Goal: Task Accomplishment & Management: Manage account settings

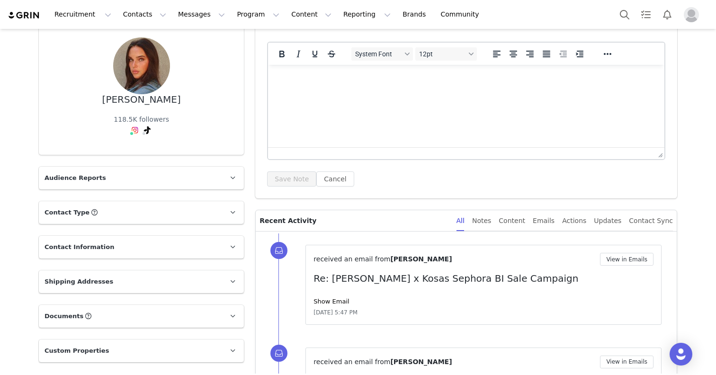
scroll to position [84, 0]
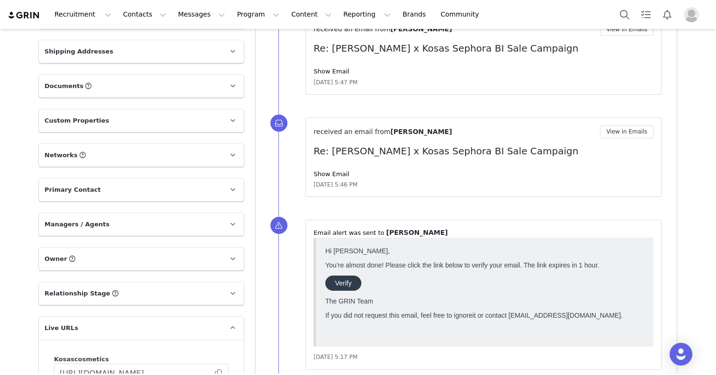
scroll to position [309, 0]
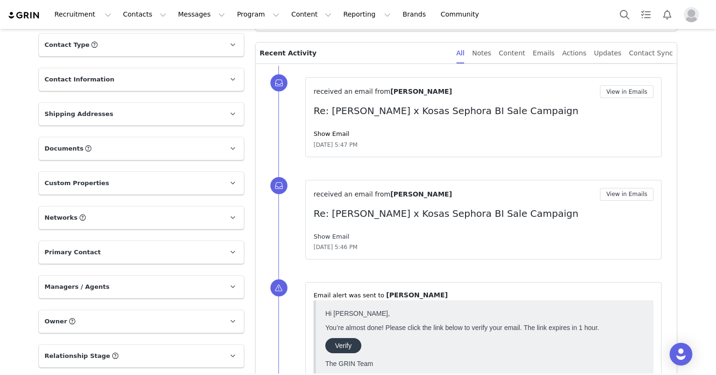
click at [338, 237] on link "Show Email" at bounding box center [331, 236] width 36 height 7
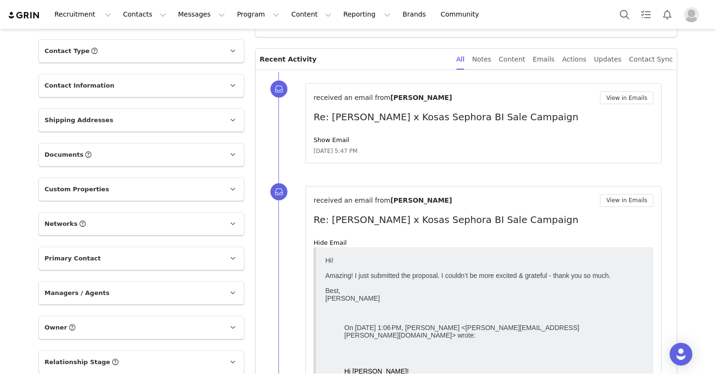
scroll to position [236, 0]
click at [341, 141] on link "Show Email" at bounding box center [331, 139] width 36 height 7
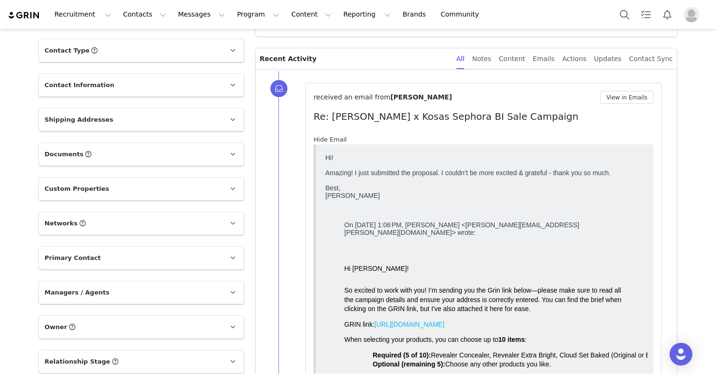
scroll to position [0, 0]
click at [341, 141] on link "Hide Email" at bounding box center [329, 139] width 33 height 7
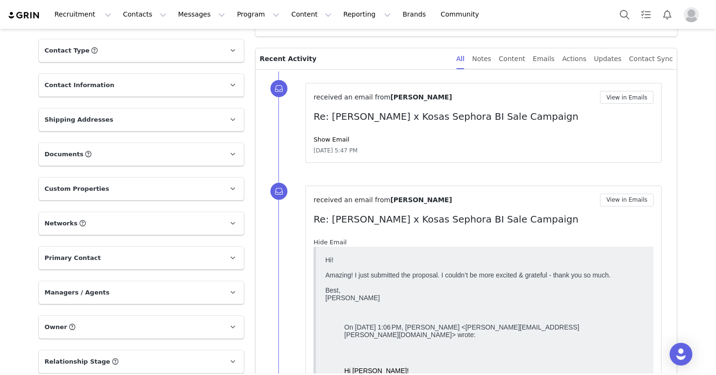
click at [335, 239] on link "Hide Email" at bounding box center [329, 242] width 33 height 7
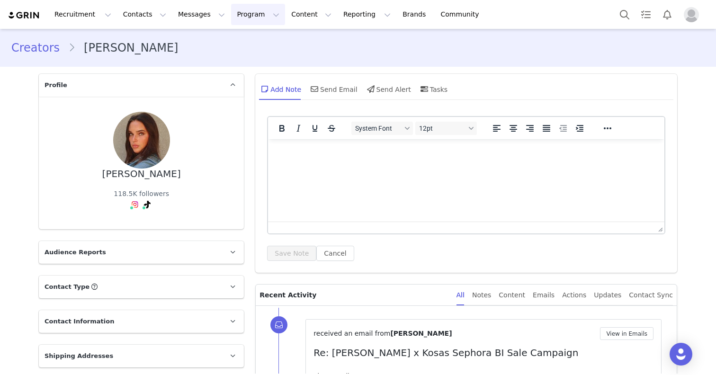
click at [241, 13] on button "Program Program" at bounding box center [258, 14] width 54 height 21
click at [250, 58] on p "Campaigns" at bounding box center [242, 59] width 37 height 10
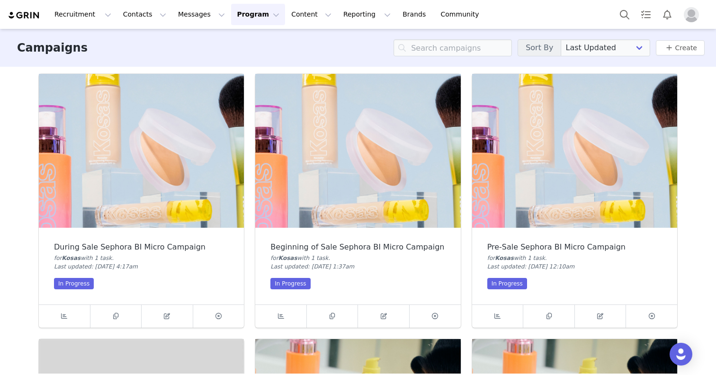
click at [375, 197] on img at bounding box center [357, 151] width 205 height 154
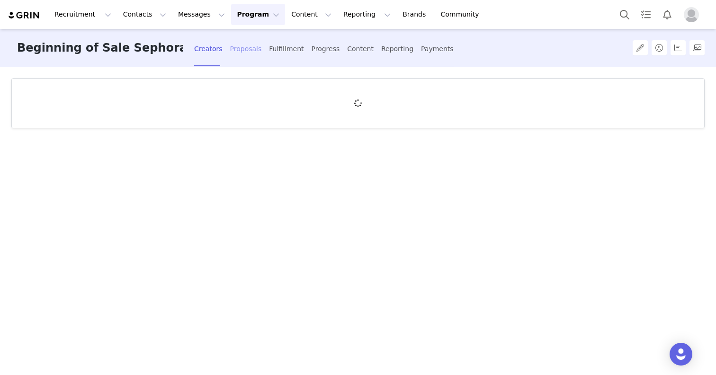
click at [246, 51] on div "Proposals" at bounding box center [246, 48] width 32 height 25
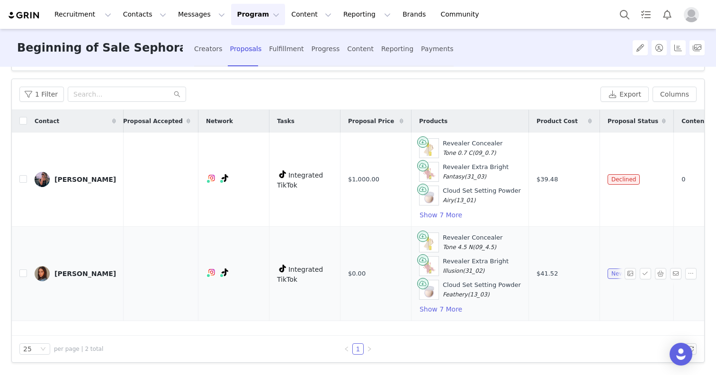
scroll to position [0, 122]
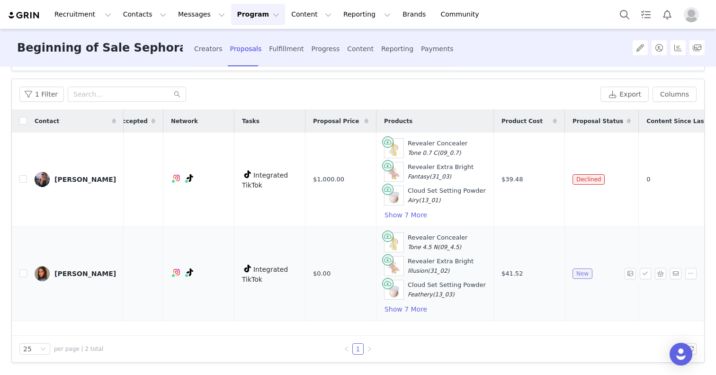
click at [572, 271] on span "New" at bounding box center [582, 273] width 20 height 10
click at [572, 275] on span "New" at bounding box center [582, 273] width 20 height 10
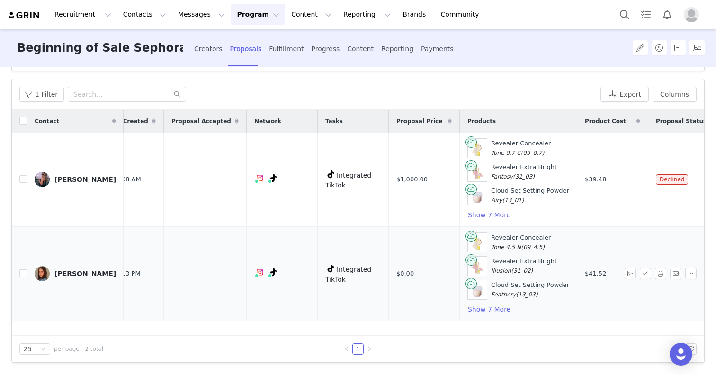
scroll to position [0, 0]
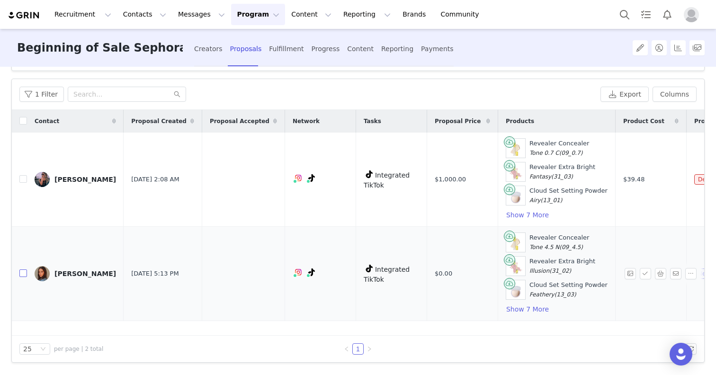
click at [22, 270] on input "checkbox" at bounding box center [23, 273] width 8 height 8
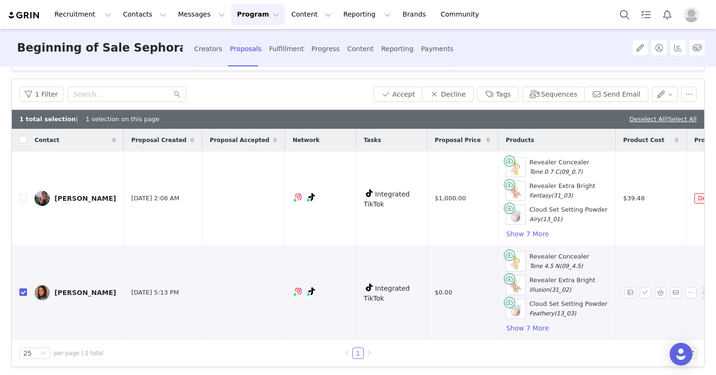
click at [22, 290] on input "checkbox" at bounding box center [23, 292] width 8 height 8
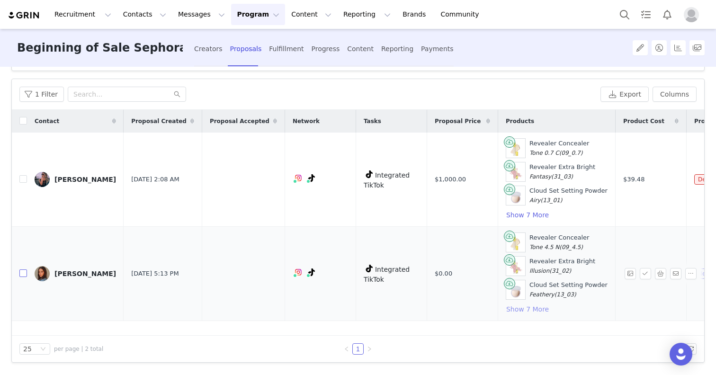
scroll to position [0, 122]
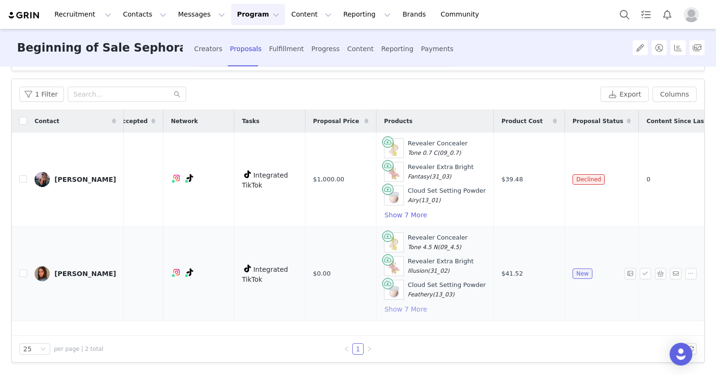
click at [384, 307] on button "Show 7 More" at bounding box center [406, 308] width 44 height 11
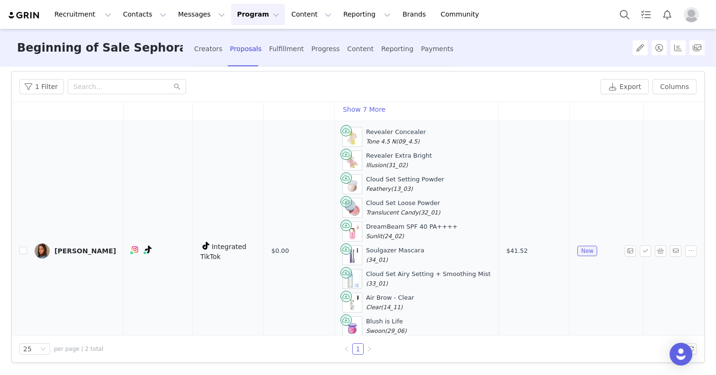
scroll to position [143, 163]
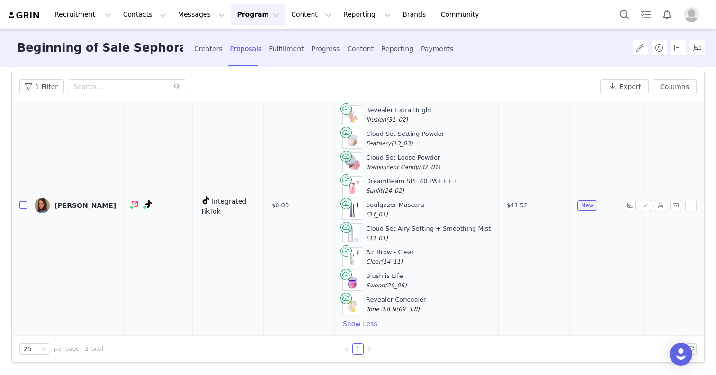
click at [24, 201] on input "checkbox" at bounding box center [23, 205] width 8 height 8
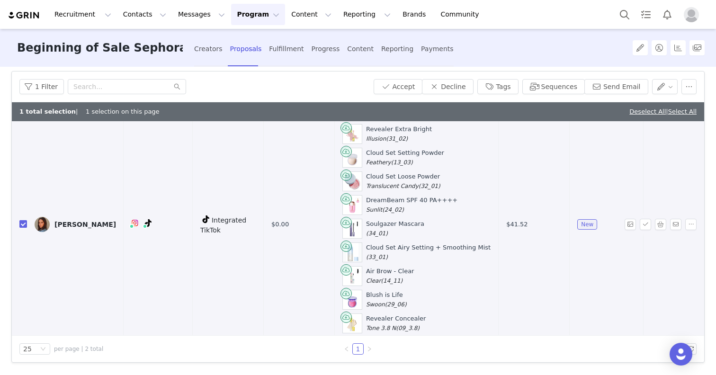
click at [26, 221] on input "checkbox" at bounding box center [23, 224] width 8 height 8
checkbox input "false"
